Goal: Information Seeking & Learning: Check status

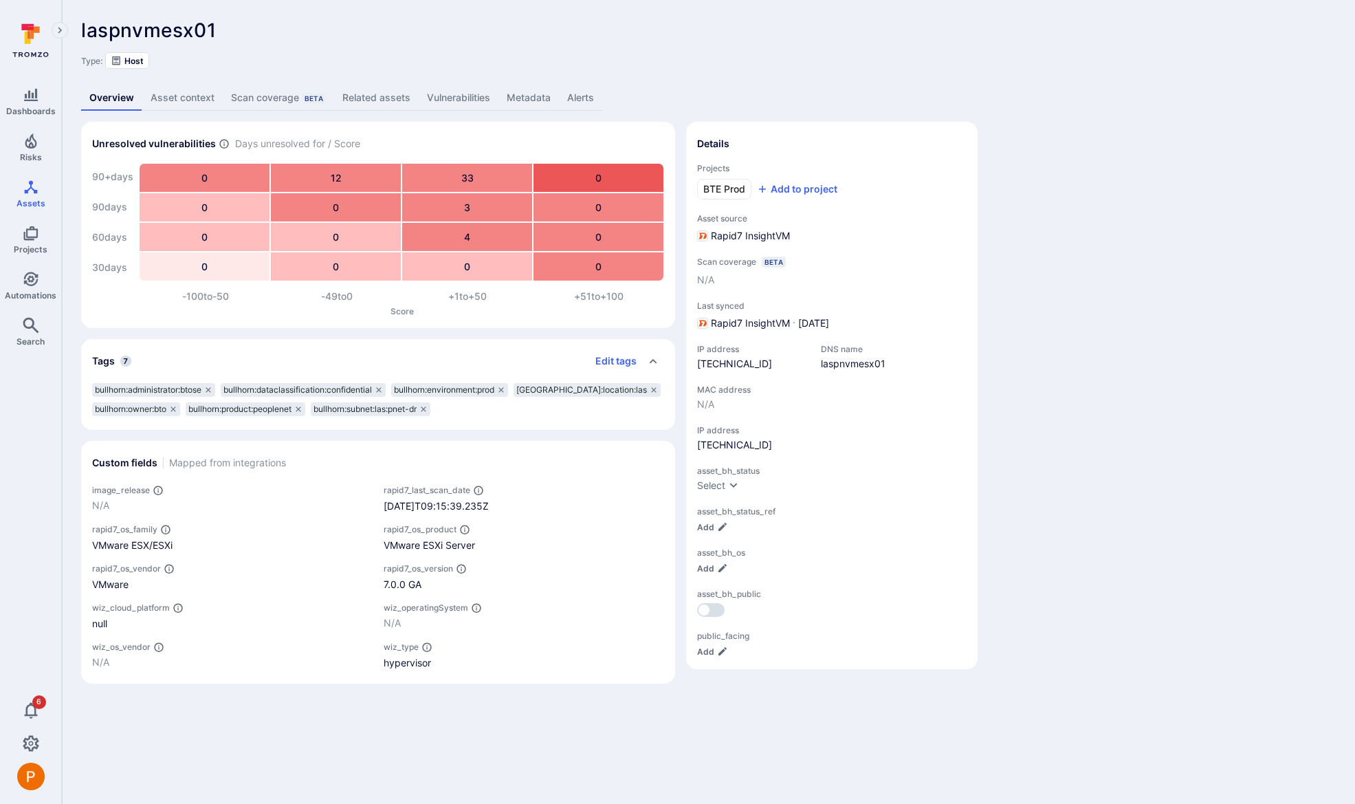
click at [586, 102] on link "Alerts" at bounding box center [580, 97] width 43 height 25
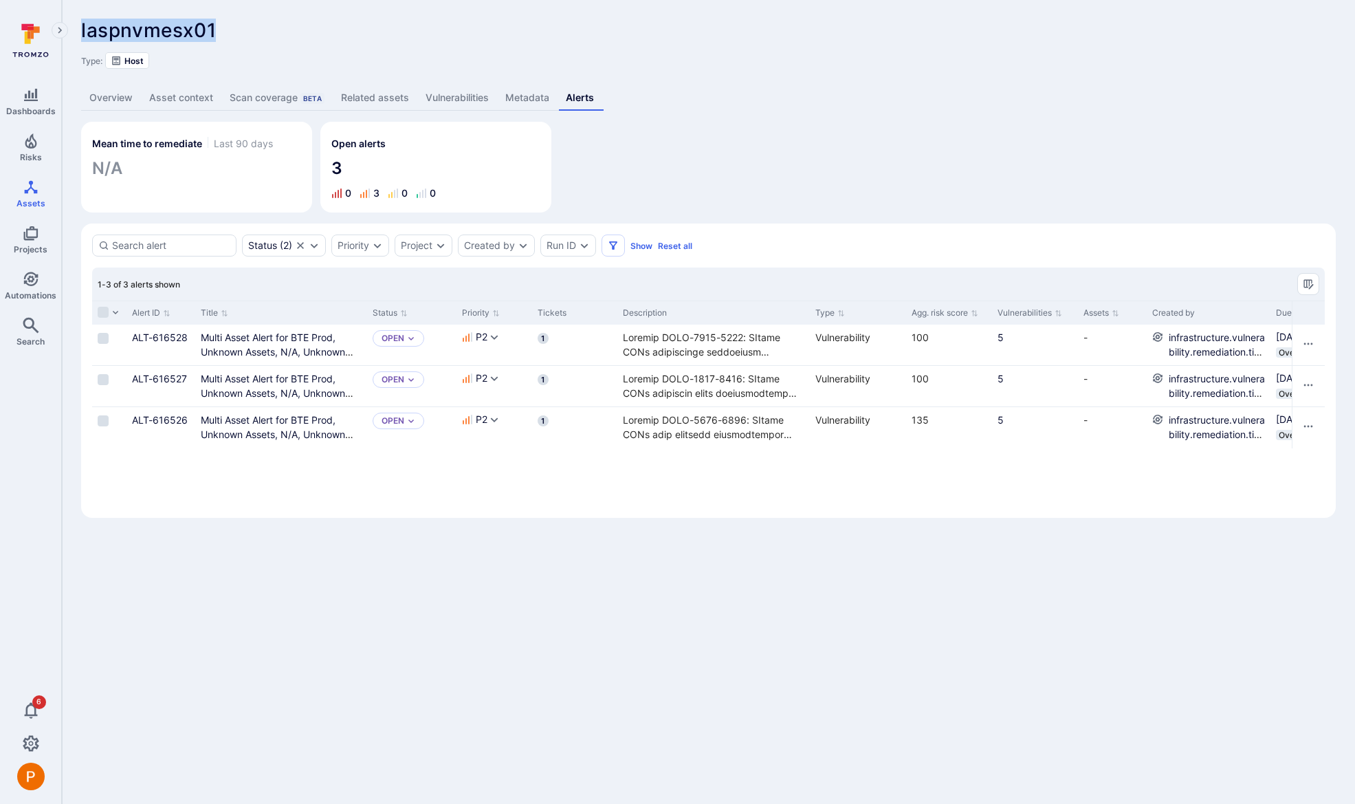
drag, startPoint x: 228, startPoint y: 25, endPoint x: 82, endPoint y: 26, distance: 146.4
click at [82, 26] on div "laspnvmesx01 ... Show more" at bounding box center [610, 30] width 1058 height 22
copy span "laspnvmesx01"
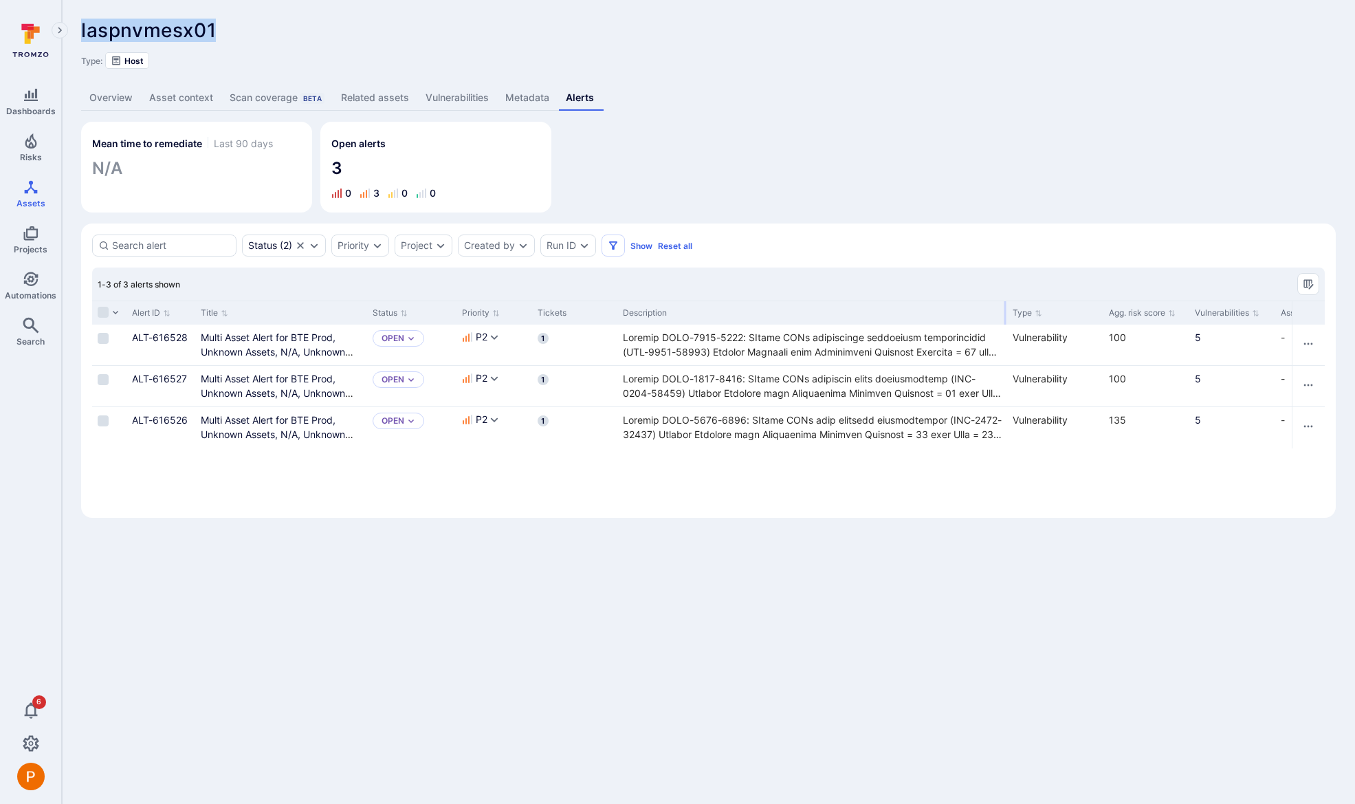
drag, startPoint x: 806, startPoint y: 313, endPoint x: 1003, endPoint y: 291, distance: 198.4
click at [1003, 291] on div "1-3 of 3 alerts shown Alert ID Title Status Priority Tickets Description Type A…" at bounding box center [708, 386] width 1232 height 239
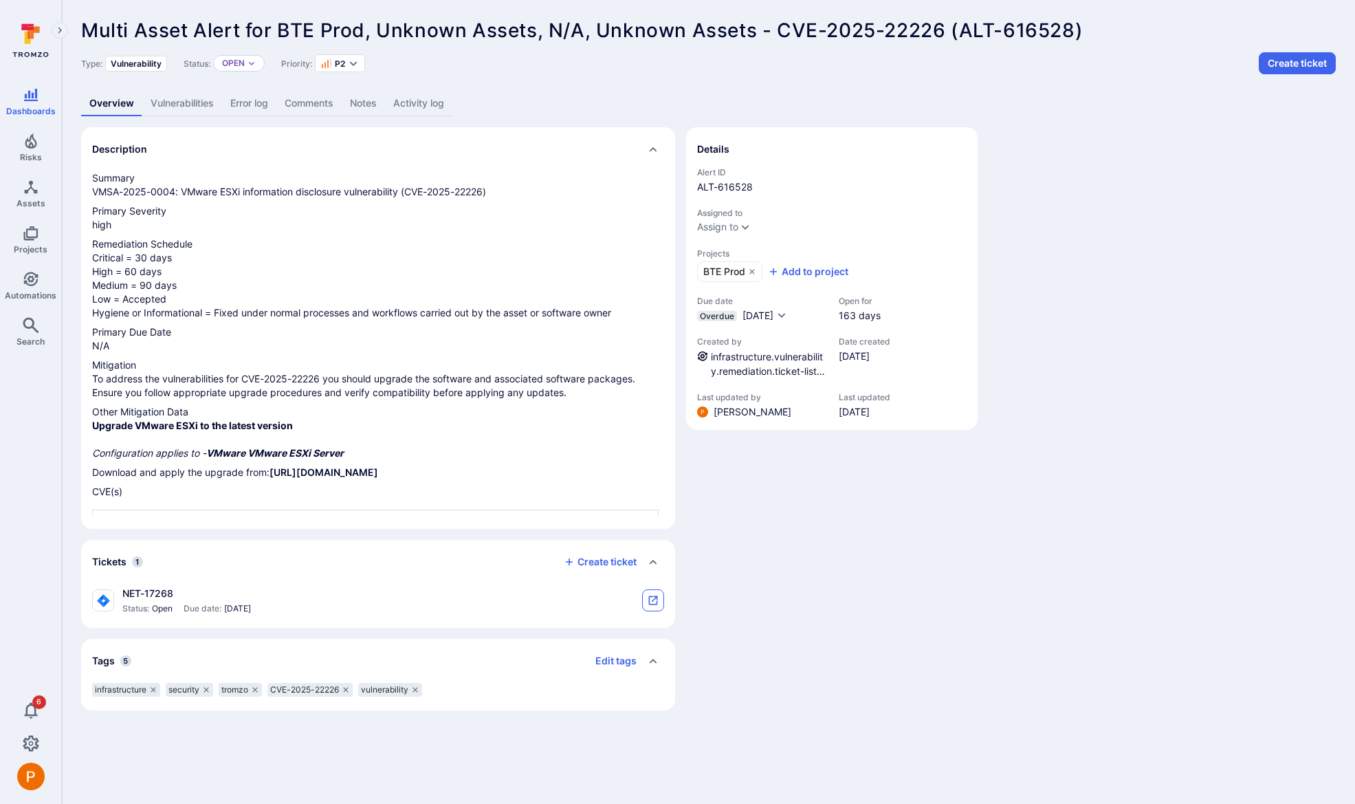
click at [658, 599] on icon "tickets card" at bounding box center [653, 600] width 11 height 11
